Goal: Task Accomplishment & Management: Manage account settings

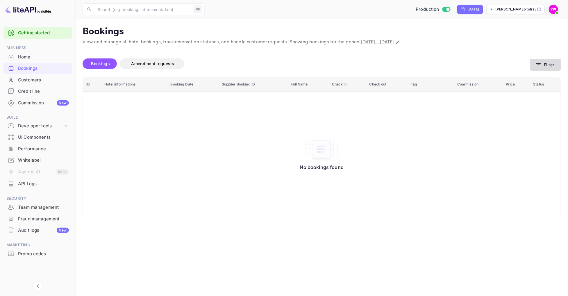
click at [536, 70] on button "Filter" at bounding box center [545, 65] width 31 height 12
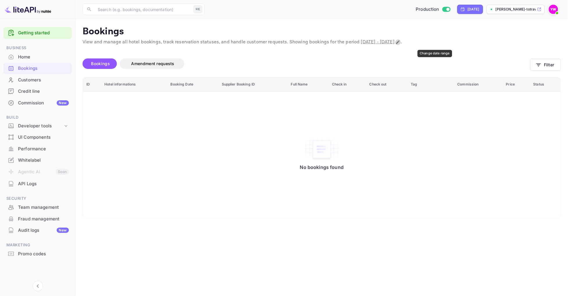
click at [400, 40] on icon "Change date range" at bounding box center [398, 42] width 5 height 5
select select "7"
select select "2025"
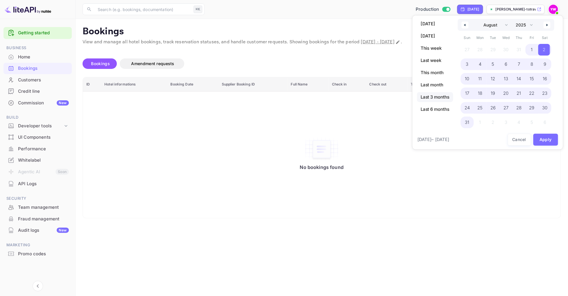
click at [433, 99] on span "Last 3 months" at bounding box center [435, 97] width 36 height 10
select select "5"
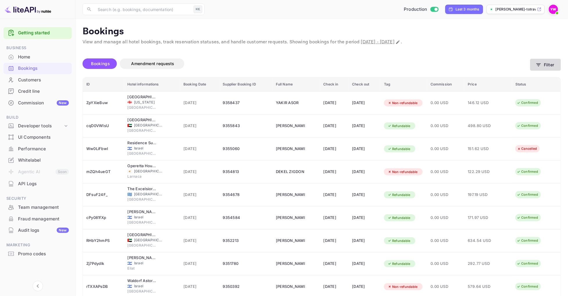
click at [553, 63] on button "Filter" at bounding box center [545, 65] width 31 height 12
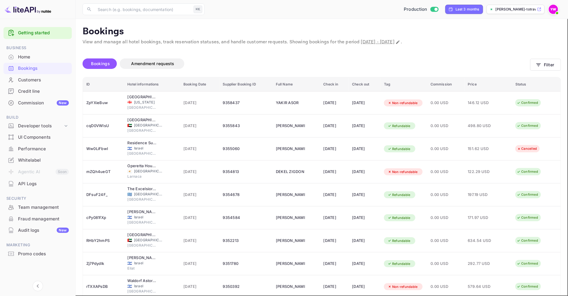
paste input "9346898"
type input "9346898"
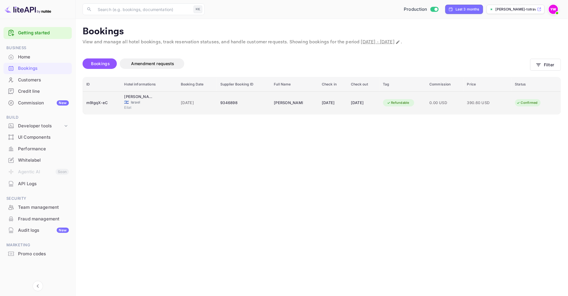
click at [300, 105] on td "SHARON SARALKER" at bounding box center [294, 102] width 48 height 23
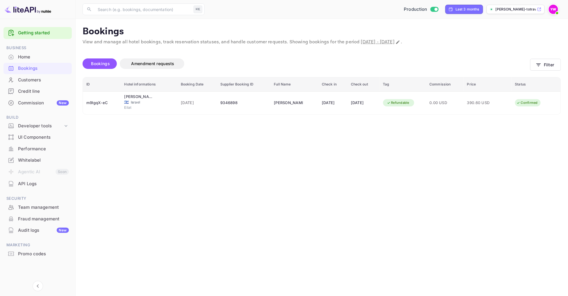
scroll to position [137, 0]
